Goal: Task Accomplishment & Management: Use online tool/utility

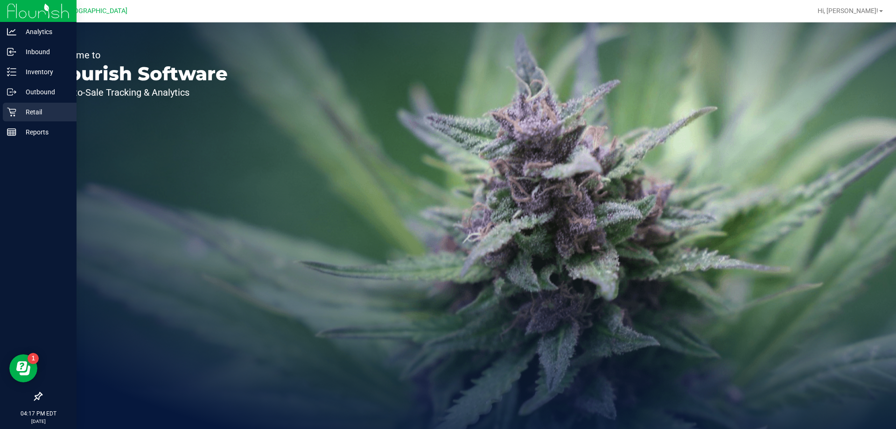
click at [13, 111] on icon at bounding box center [11, 111] width 9 height 9
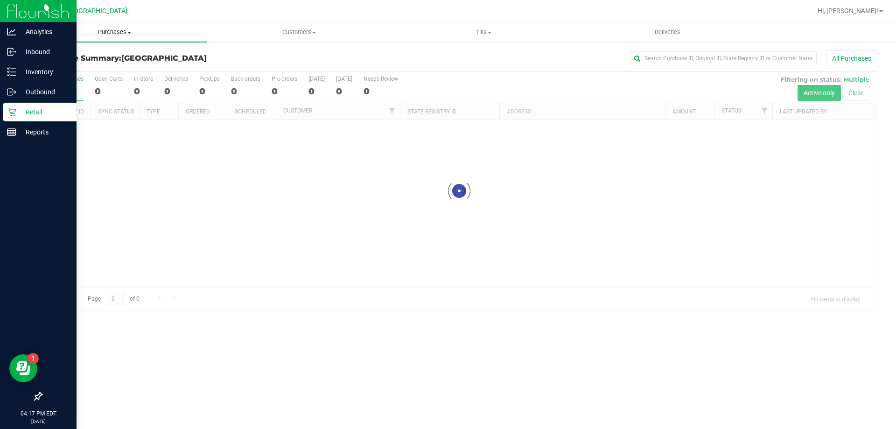
click at [109, 35] on span "Purchases" at bounding box center [114, 32] width 184 height 8
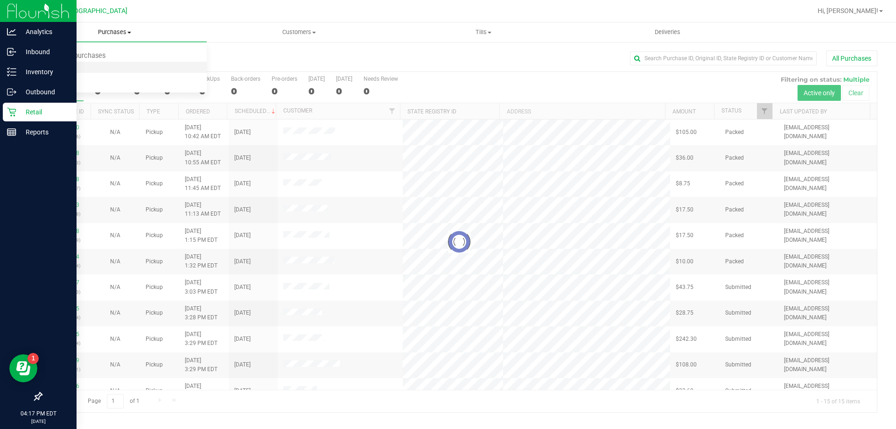
click at [55, 69] on span "Fulfillment" at bounding box center [51, 67] width 58 height 8
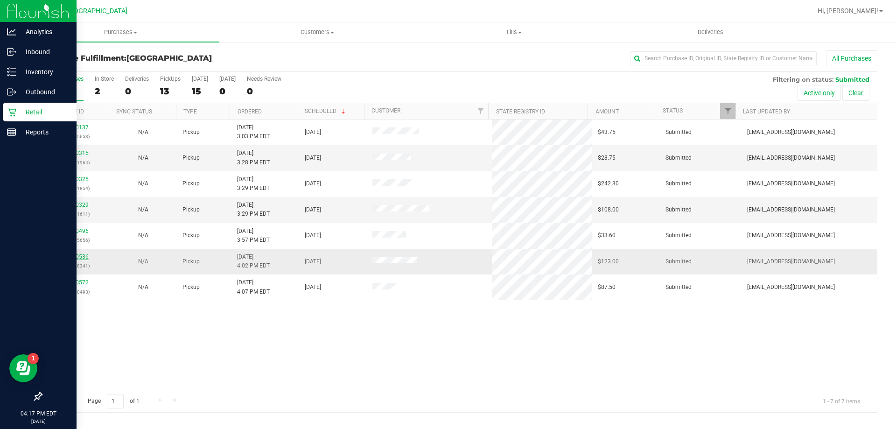
click at [82, 255] on link "11840536" at bounding box center [76, 257] width 26 height 7
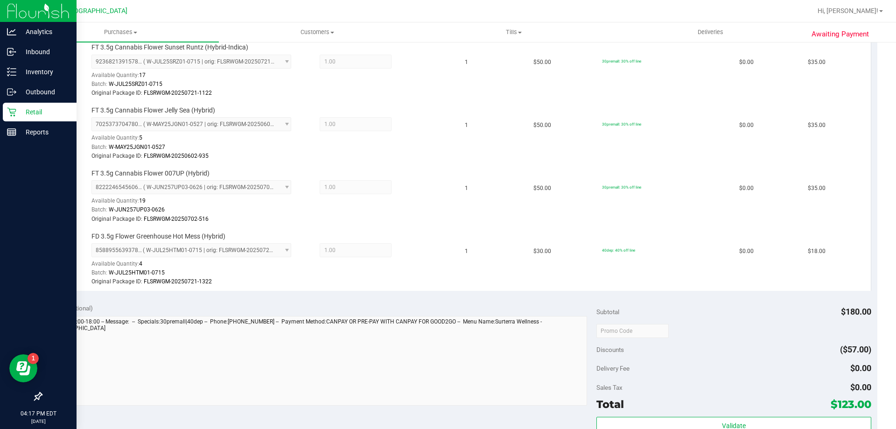
scroll to position [280, 0]
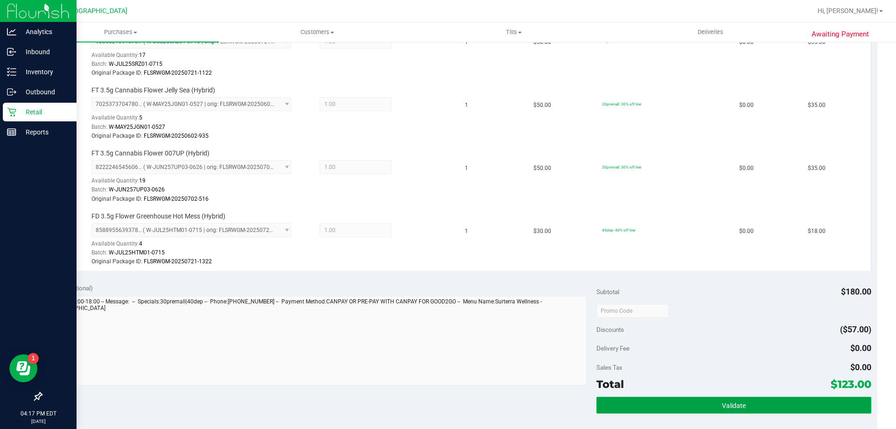
click at [676, 406] on button "Validate" at bounding box center [734, 405] width 275 height 17
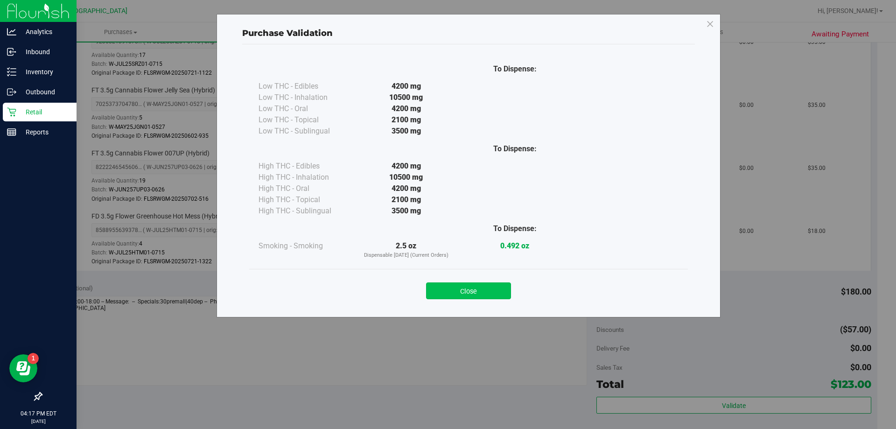
click at [479, 290] on button "Close" at bounding box center [468, 290] width 85 height 17
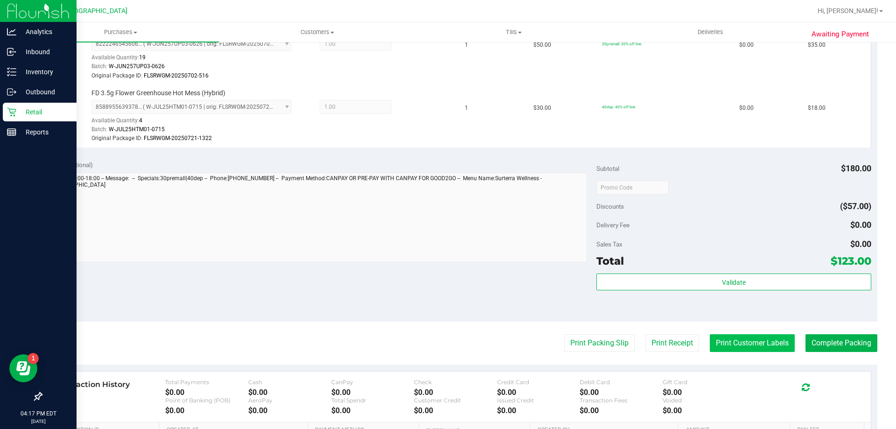
scroll to position [420, 0]
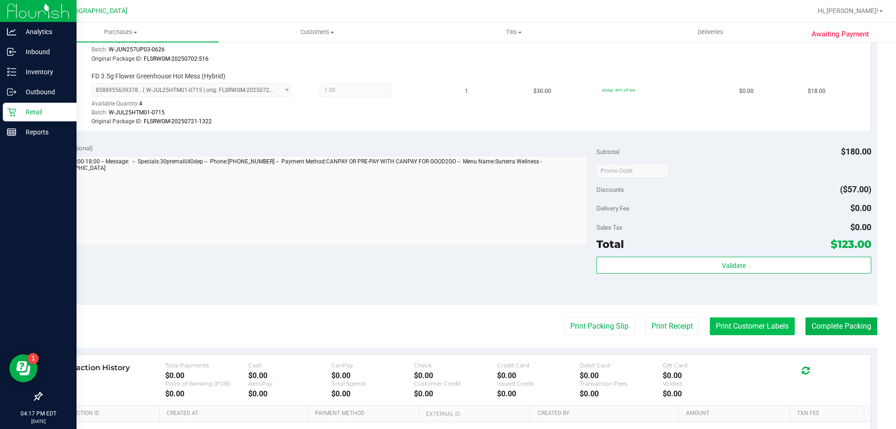
click at [748, 324] on button "Print Customer Labels" at bounding box center [752, 326] width 85 height 18
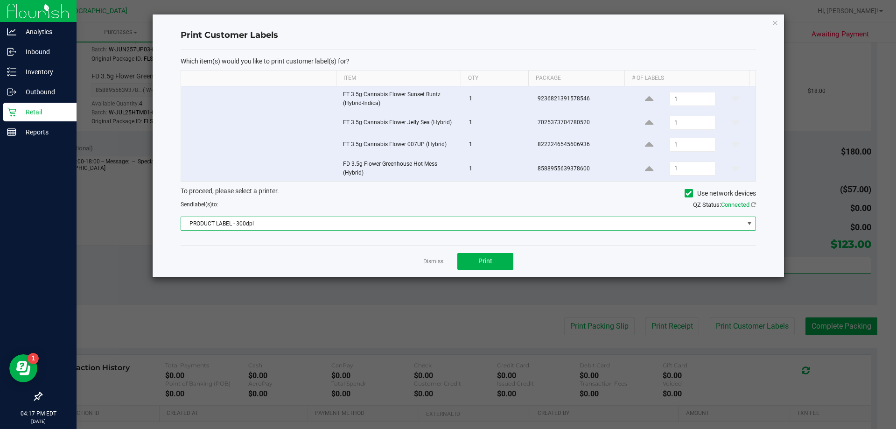
click at [483, 224] on span "PRODUCT LABEL - 300dpi" at bounding box center [462, 223] width 563 height 13
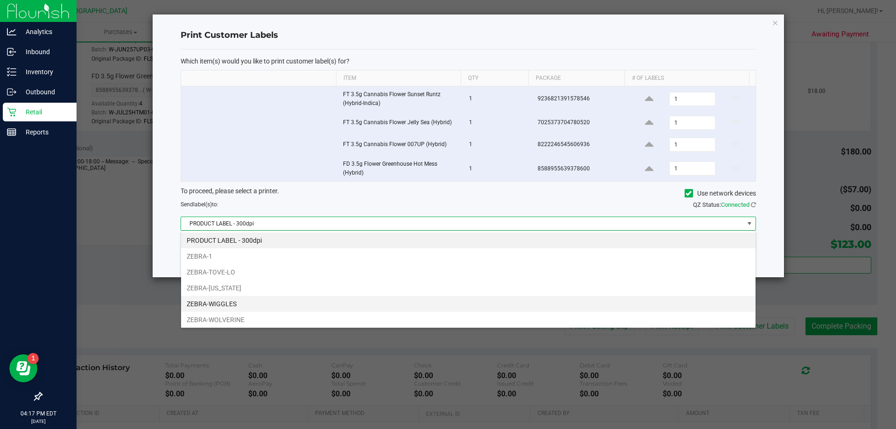
scroll to position [34, 0]
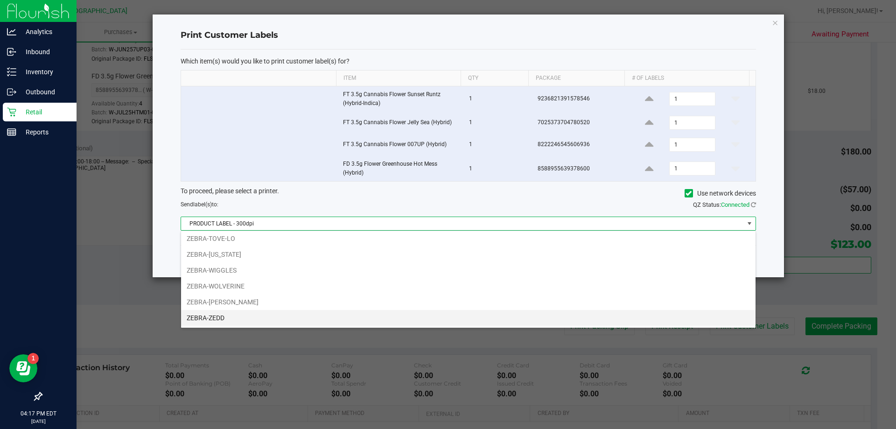
click at [250, 319] on li "ZEBRA-ZEDD" at bounding box center [468, 318] width 575 height 16
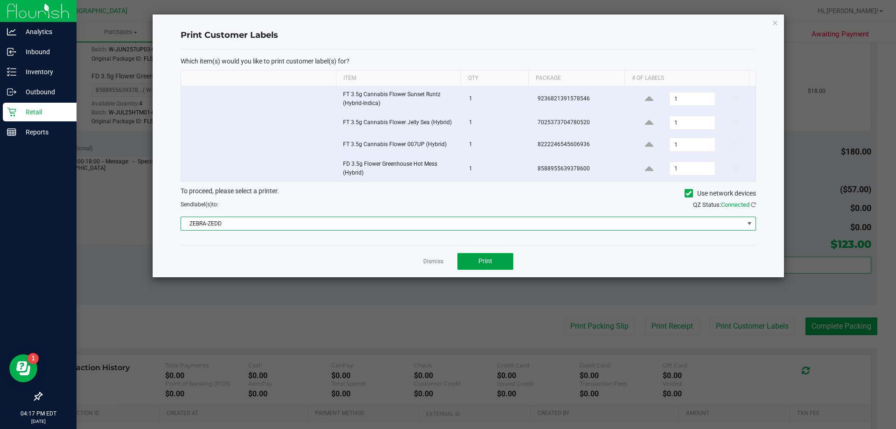
click at [488, 254] on button "Print" at bounding box center [486, 261] width 56 height 17
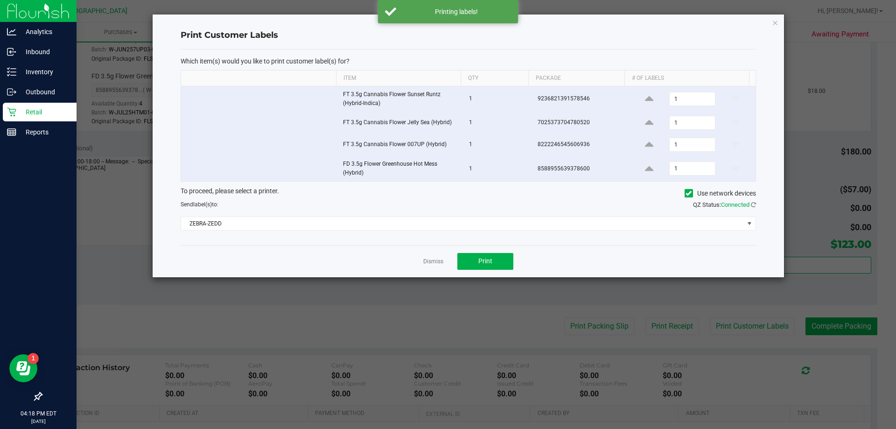
click at [775, 24] on icon "button" at bounding box center [775, 22] width 7 height 11
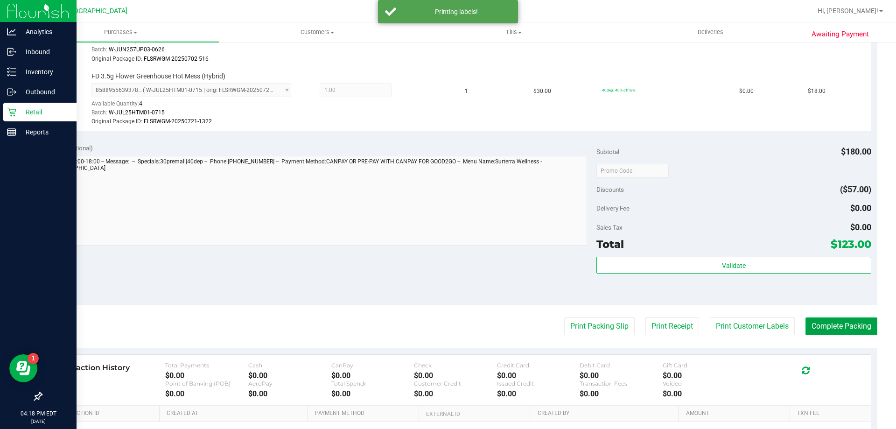
click at [827, 331] on button "Complete Packing" at bounding box center [842, 326] width 72 height 18
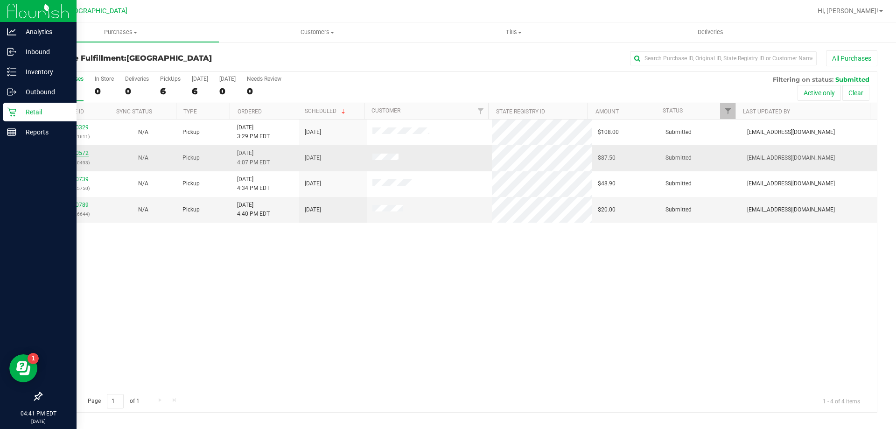
click at [78, 154] on link "11840572" at bounding box center [76, 153] width 26 height 7
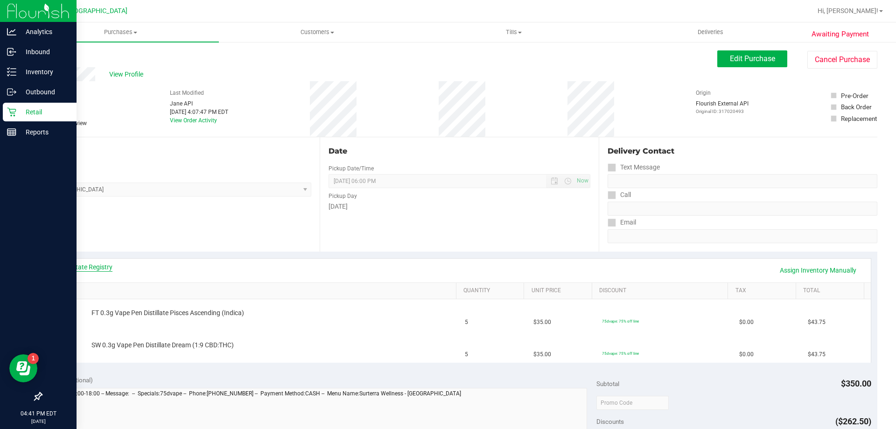
click at [94, 268] on link "View State Registry" at bounding box center [84, 266] width 56 height 9
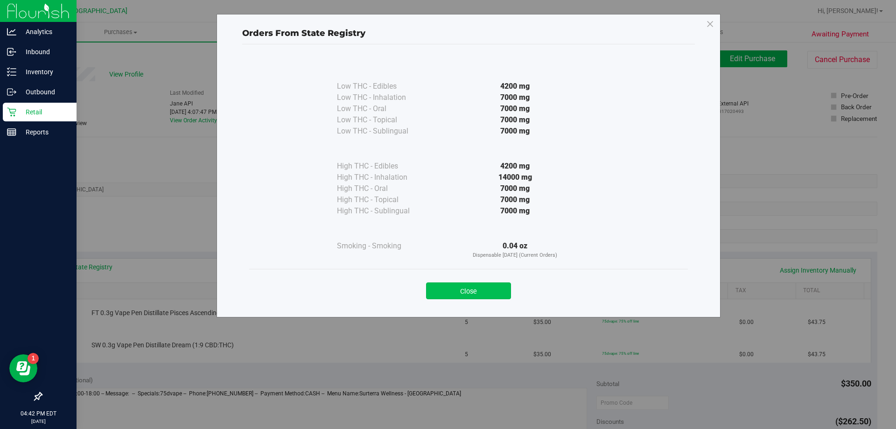
click at [452, 290] on button "Close" at bounding box center [468, 290] width 85 height 17
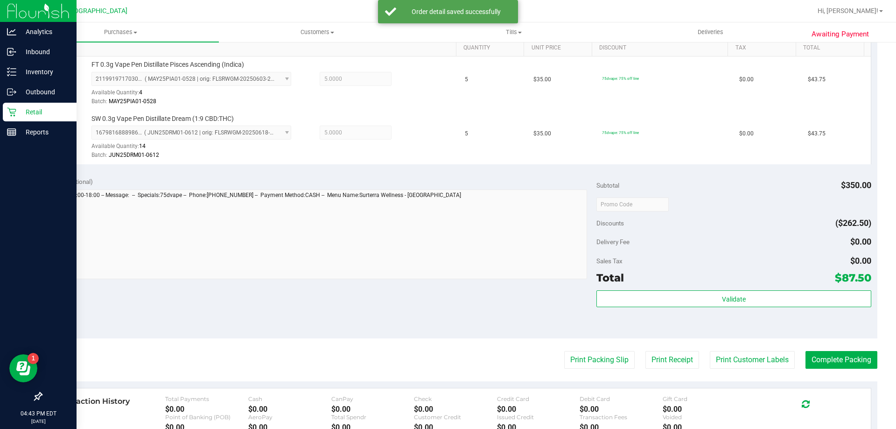
scroll to position [280, 0]
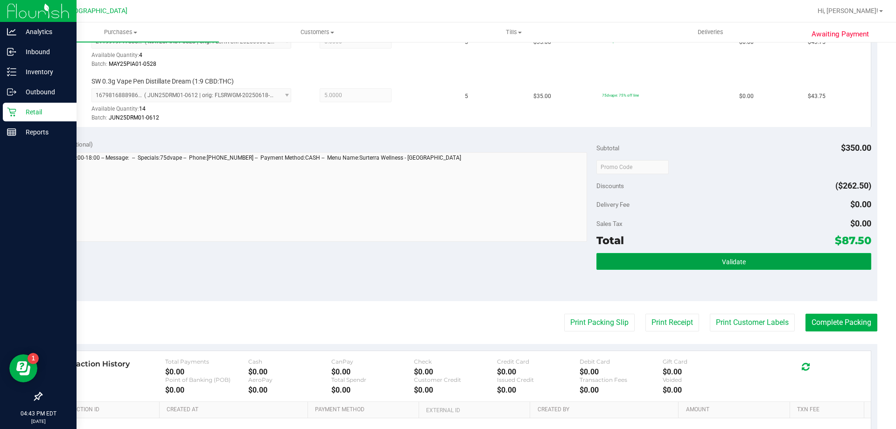
click at [755, 263] on button "Validate" at bounding box center [734, 261] width 275 height 17
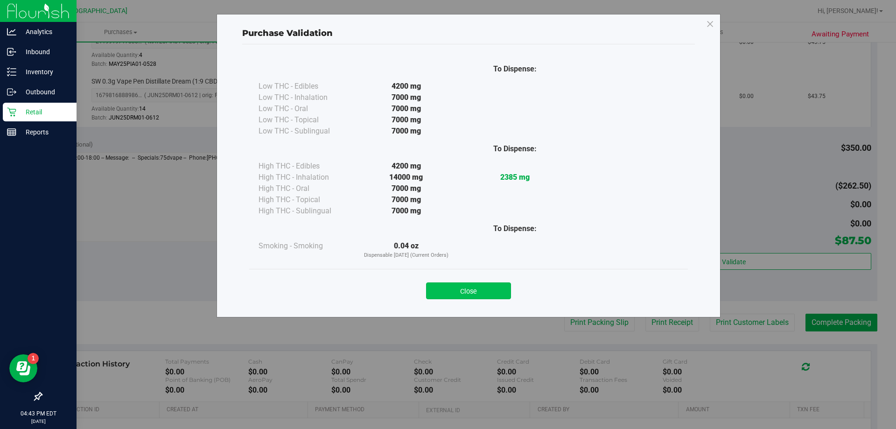
click at [480, 290] on button "Close" at bounding box center [468, 290] width 85 height 17
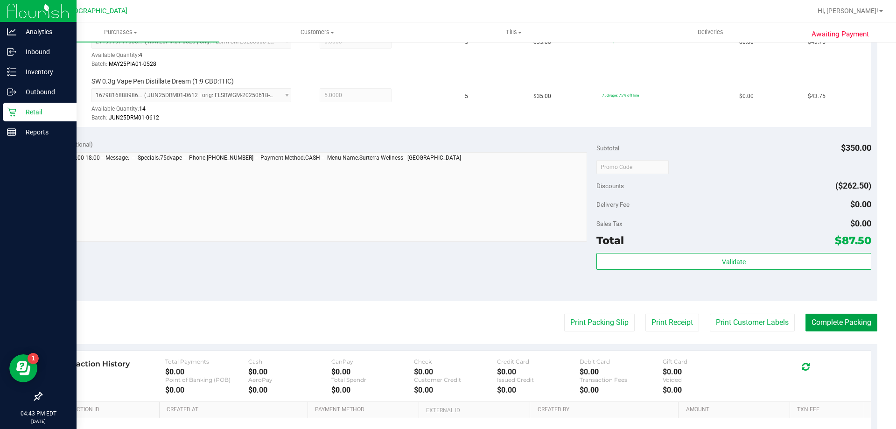
click at [820, 322] on button "Complete Packing" at bounding box center [842, 323] width 72 height 18
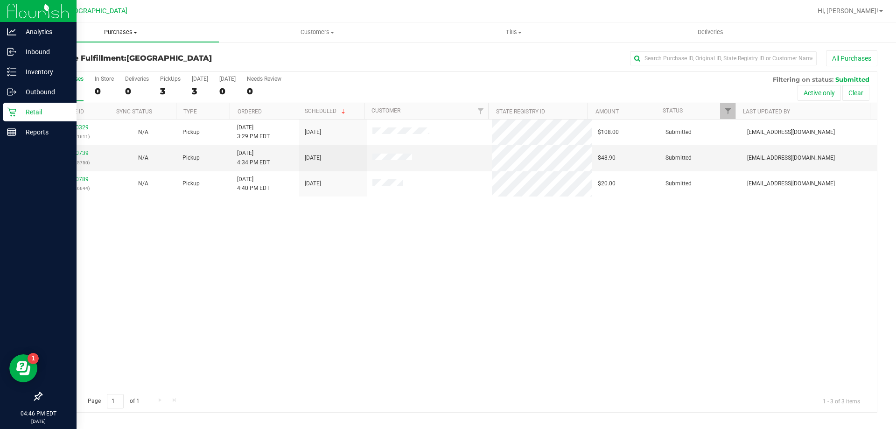
click at [121, 33] on span "Purchases" at bounding box center [120, 32] width 197 height 8
click at [69, 65] on span "Fulfillment" at bounding box center [51, 67] width 58 height 8
click at [117, 32] on span "Purchases" at bounding box center [120, 32] width 197 height 8
click at [77, 66] on span "Fulfillment" at bounding box center [51, 67] width 58 height 8
click at [71, 155] on link "11840739" at bounding box center [76, 153] width 26 height 7
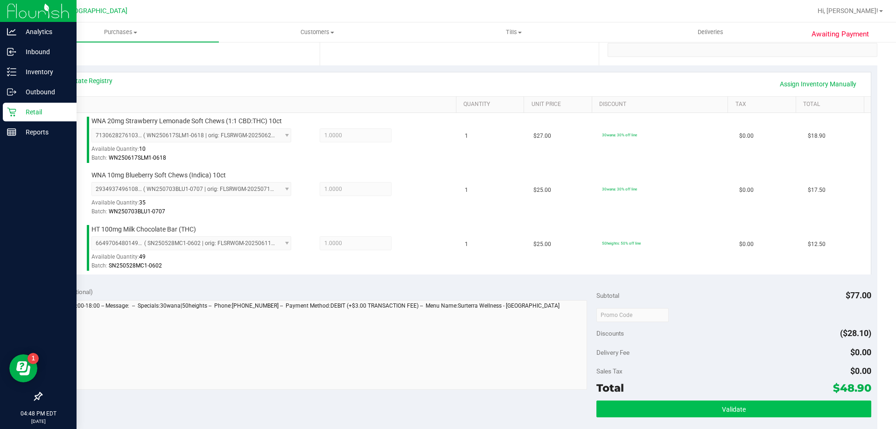
scroll to position [187, 0]
click at [711, 407] on button "Validate" at bounding box center [734, 408] width 275 height 17
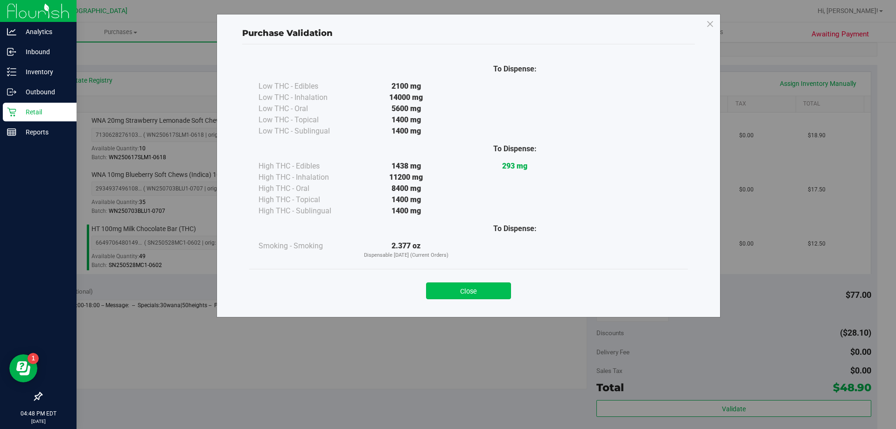
click at [477, 284] on button "Close" at bounding box center [468, 290] width 85 height 17
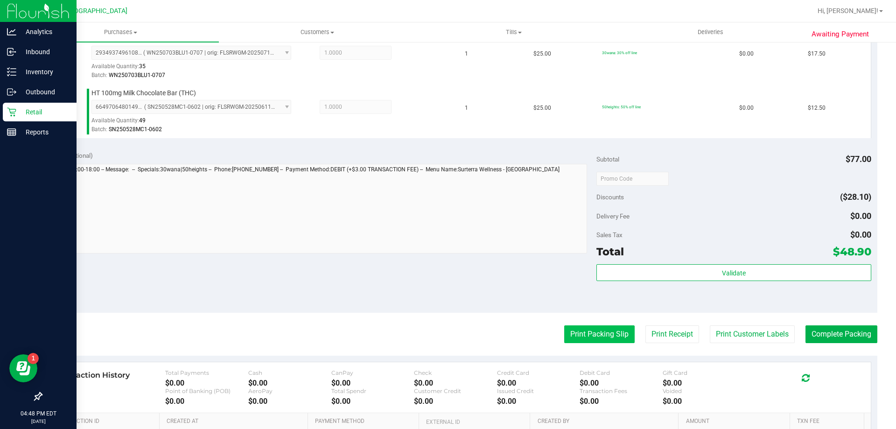
scroll to position [327, 0]
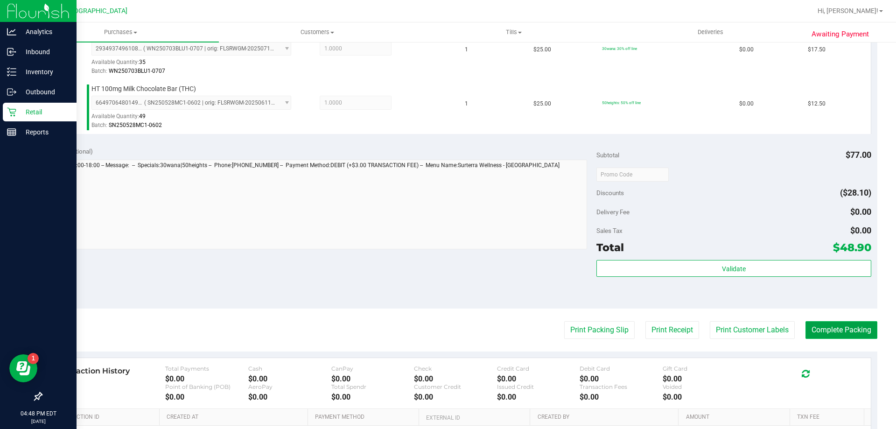
click at [826, 327] on button "Complete Packing" at bounding box center [842, 330] width 72 height 18
